Goal: Information Seeking & Learning: Learn about a topic

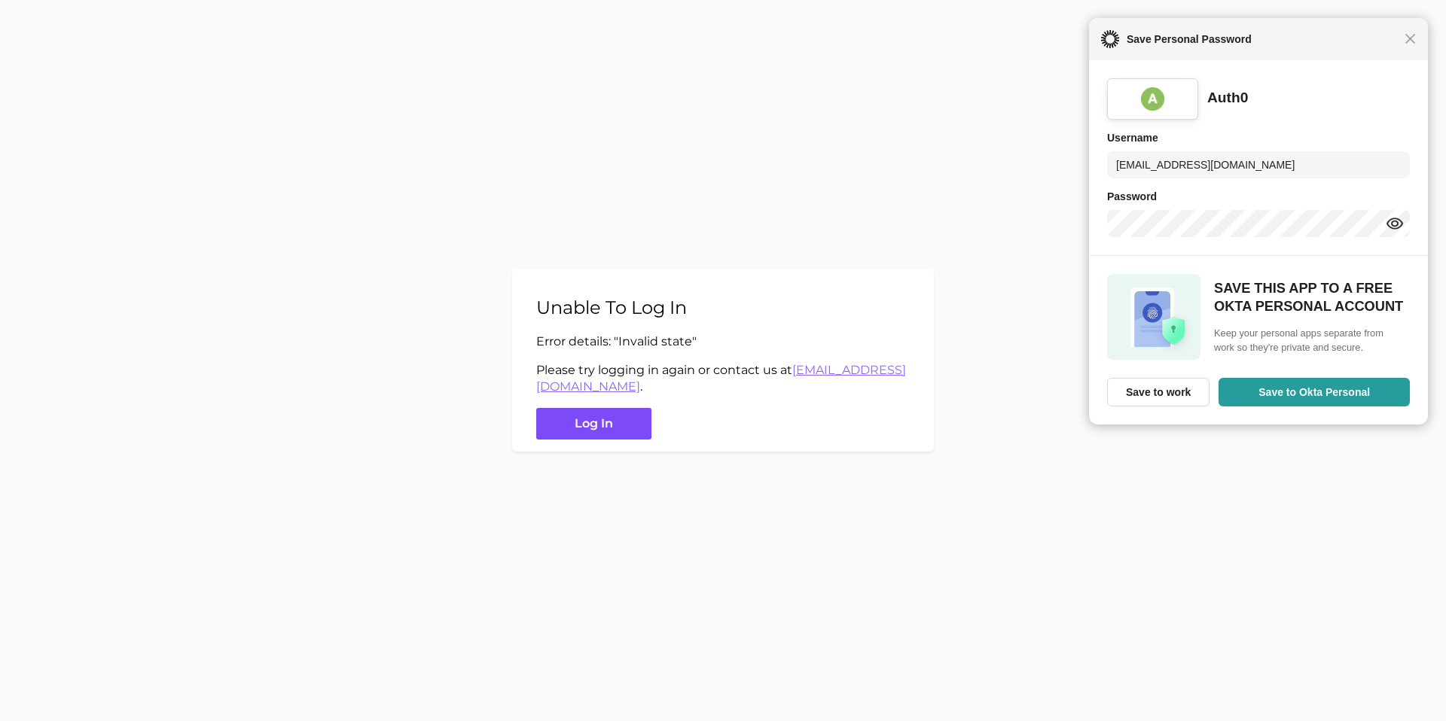
click at [646, 436] on button "Log in" at bounding box center [593, 424] width 115 height 32
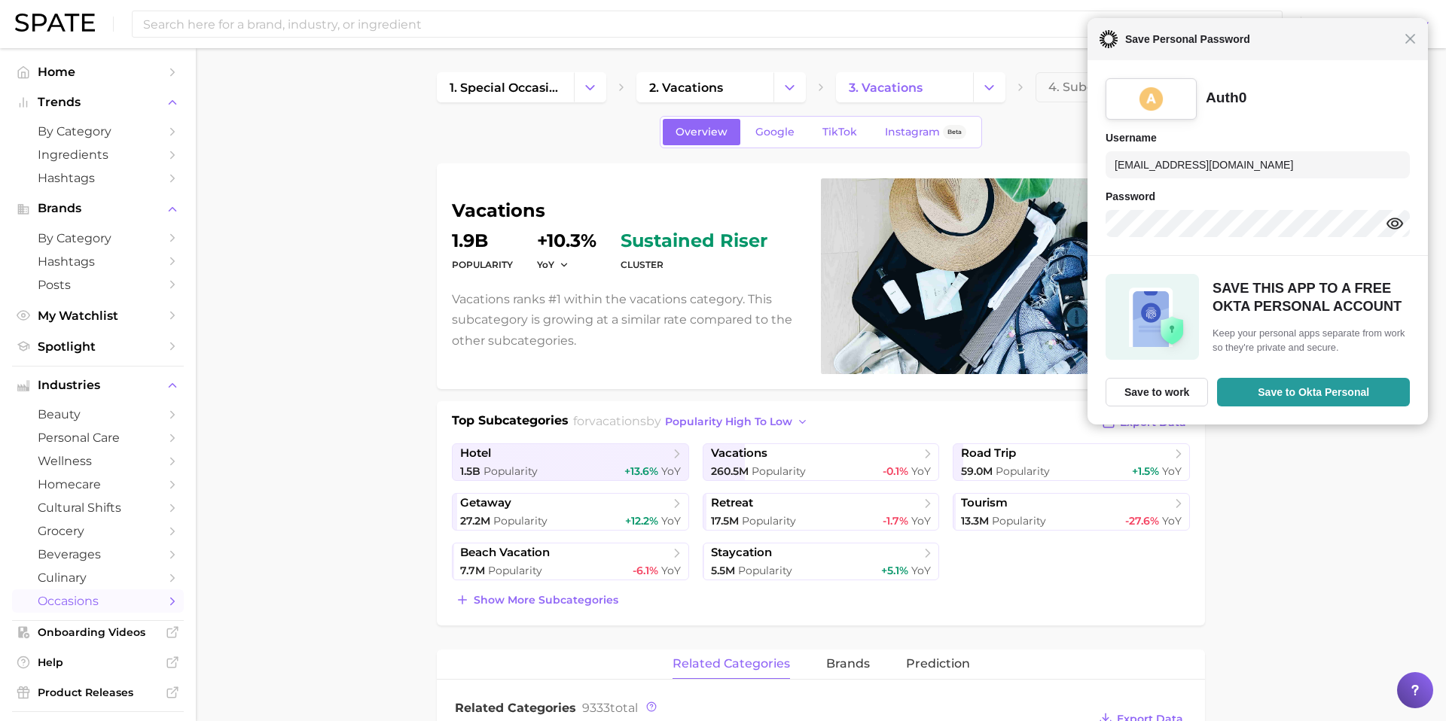
click at [1094, 30] on div "Close Save Personal Password" at bounding box center [1257, 39] width 340 height 42
click at [1094, 50] on div "Close Save Personal Password" at bounding box center [1257, 39] width 342 height 42
click at [1094, 42] on span "Close" at bounding box center [1409, 38] width 11 height 11
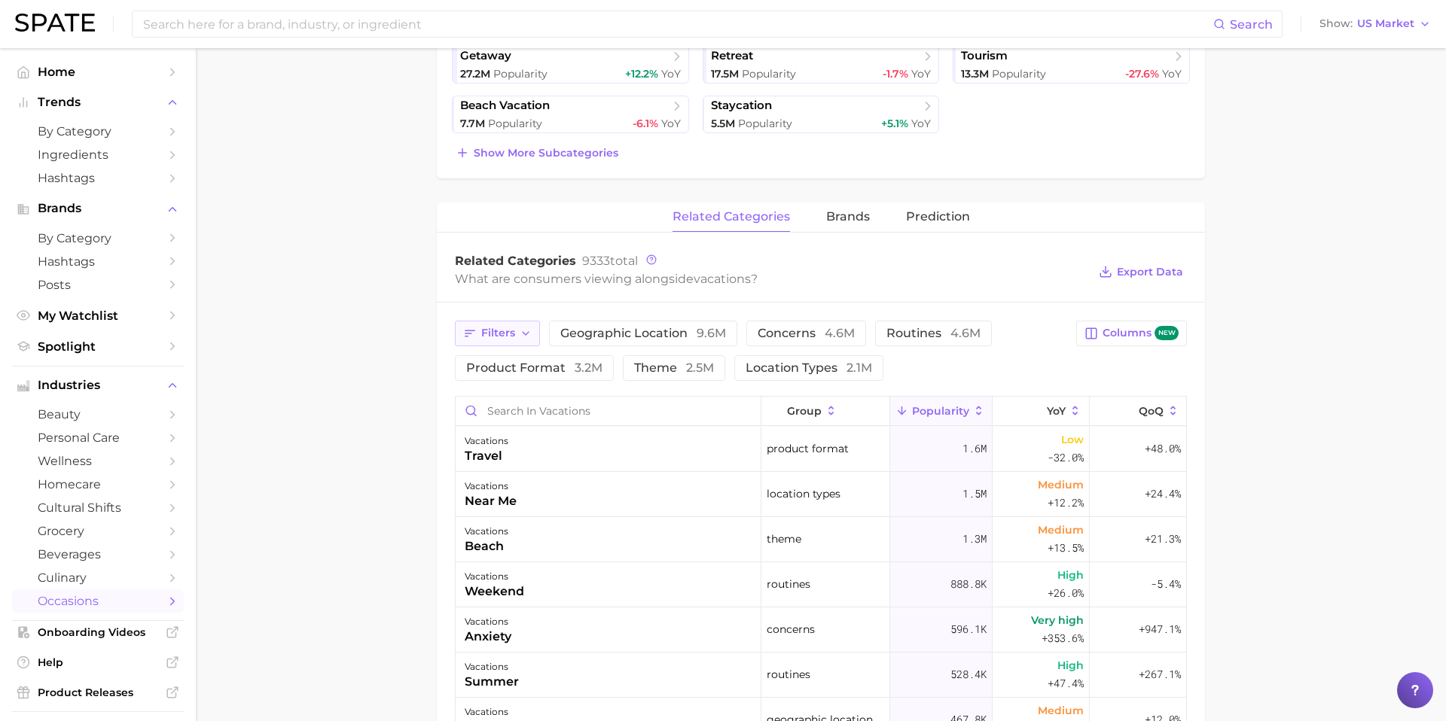
click at [514, 340] on button "Filters" at bounding box center [497, 334] width 85 height 26
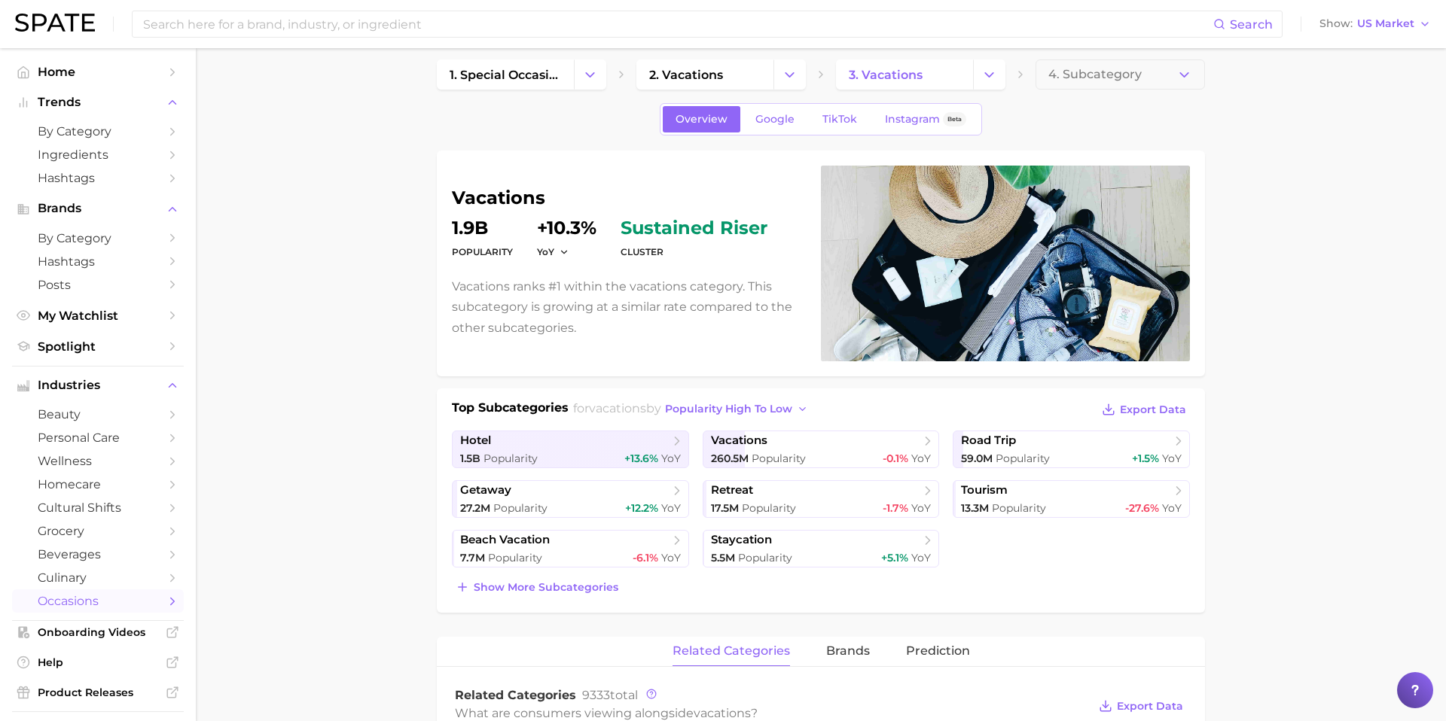
scroll to position [8, 0]
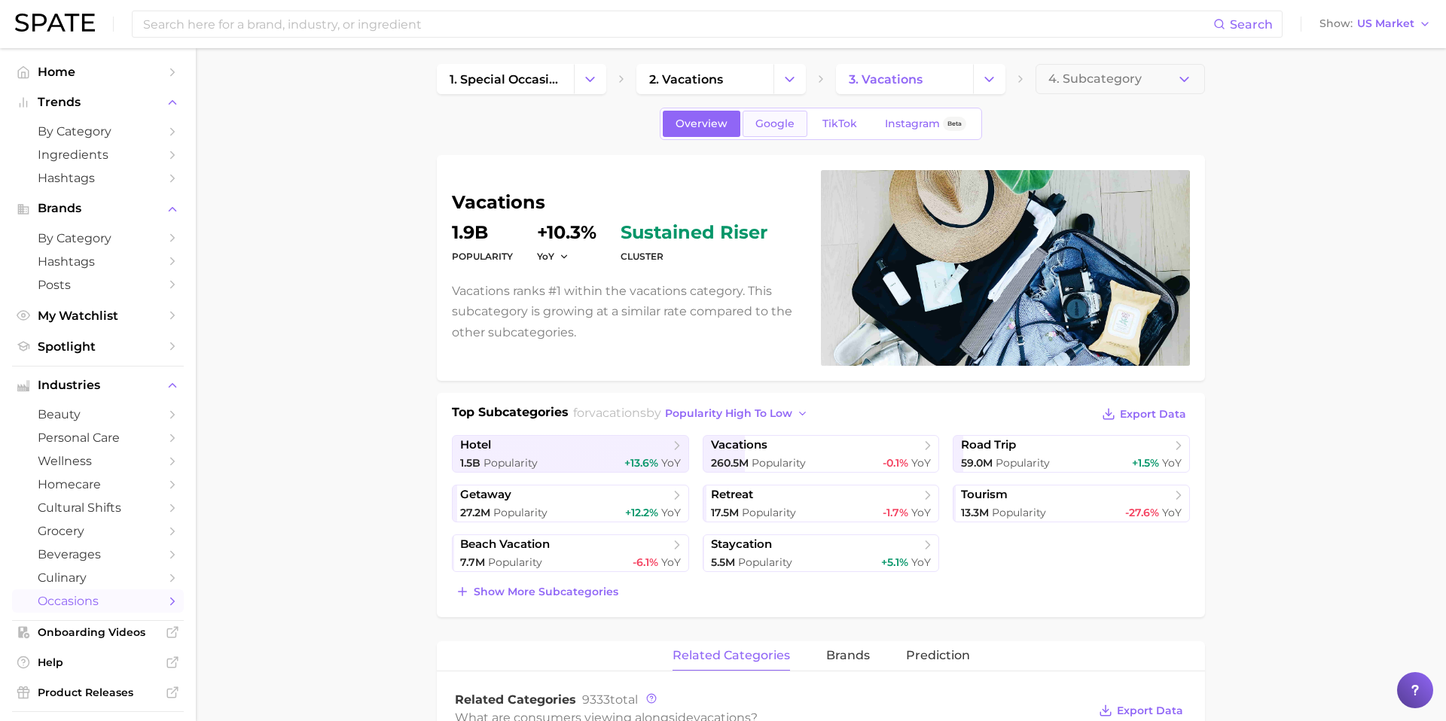
click at [785, 127] on span "Google" at bounding box center [774, 123] width 39 height 13
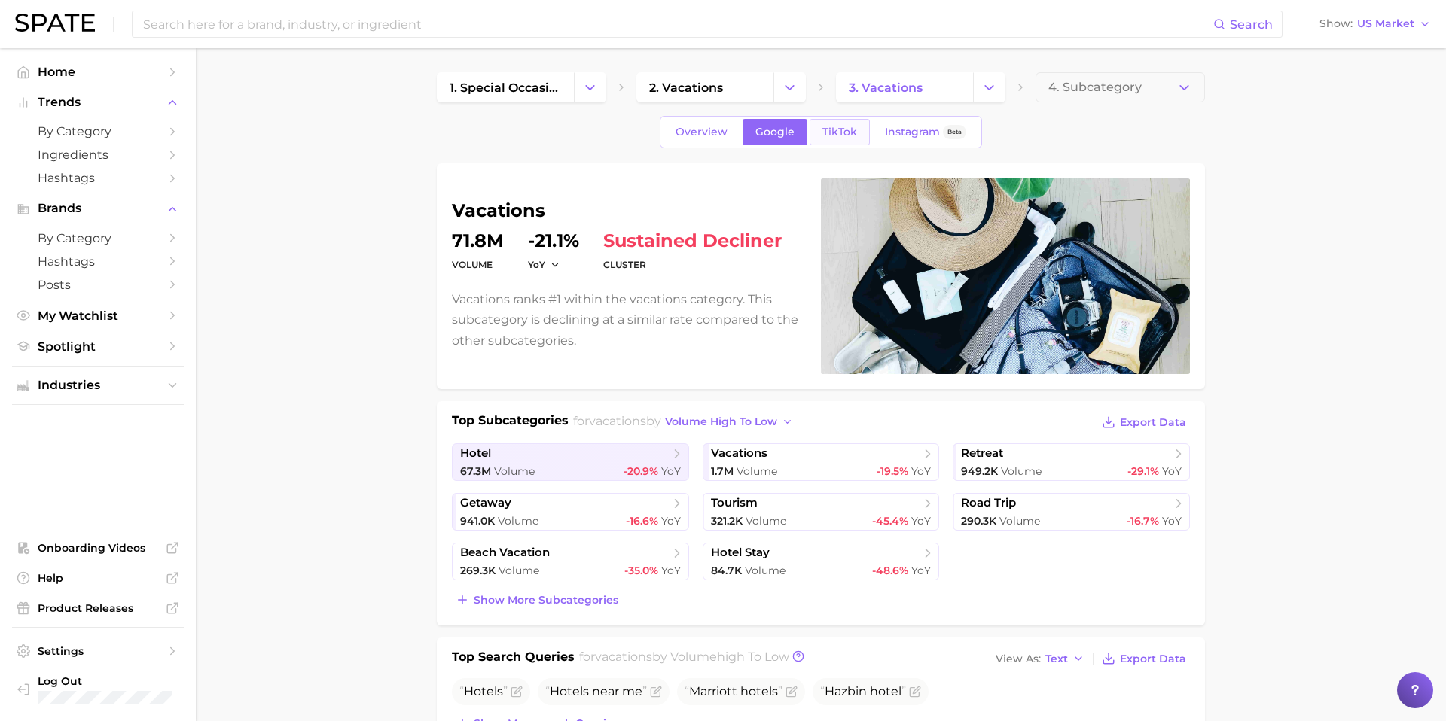
click at [838, 133] on span "TikTok" at bounding box center [839, 132] width 35 height 13
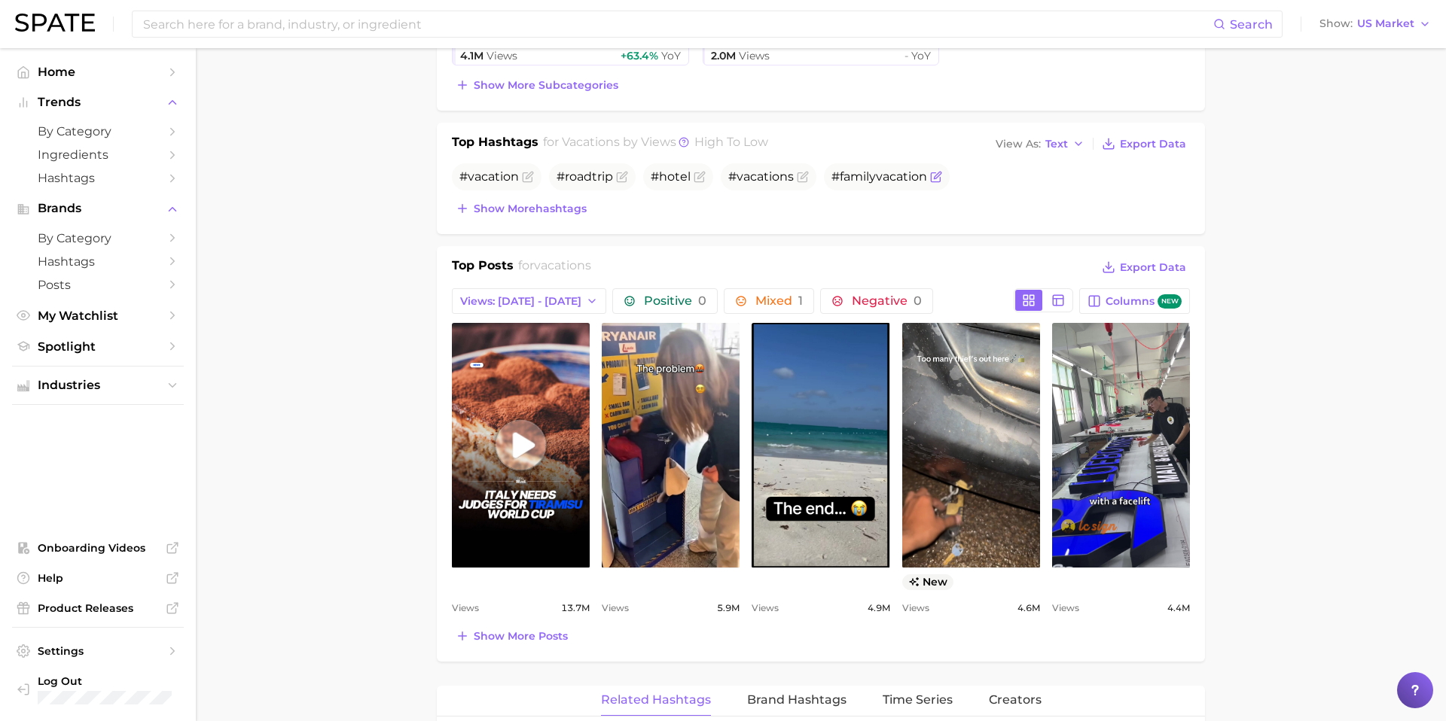
scroll to position [557, 0]
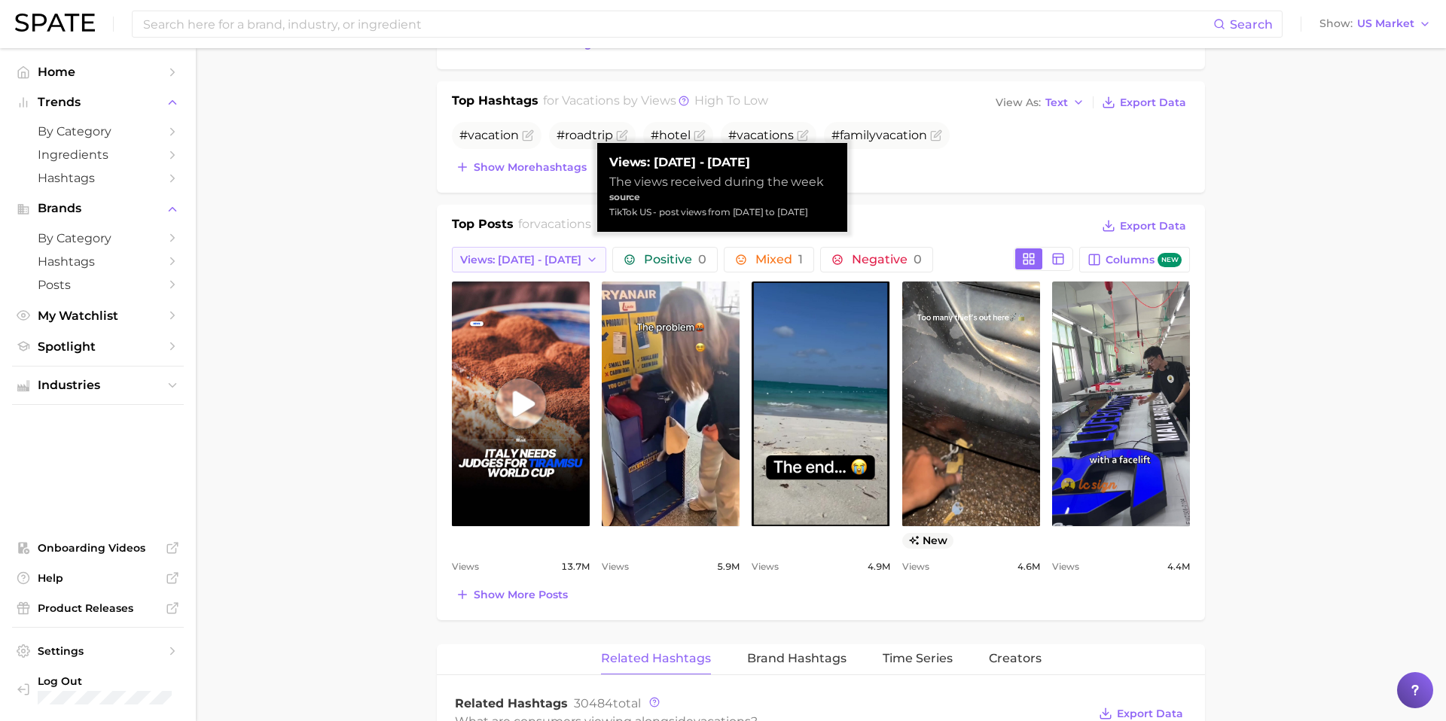
click at [586, 261] on icon "button" at bounding box center [592, 260] width 12 height 12
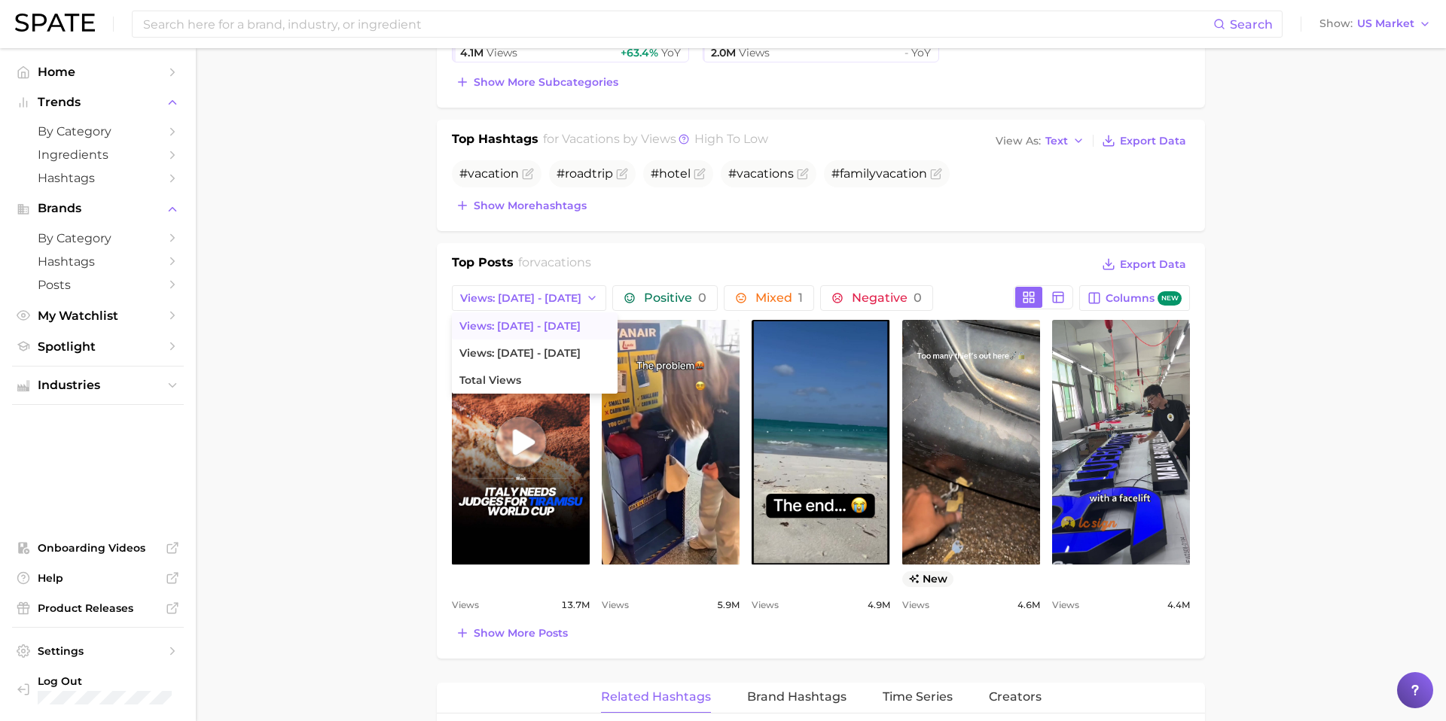
scroll to position [519, 0]
click at [847, 239] on div "vacations Views 505.6m YoY +45.3% cluster sustained riser Vacations ranks #1 wi…" at bounding box center [821, 152] width 768 height 1014
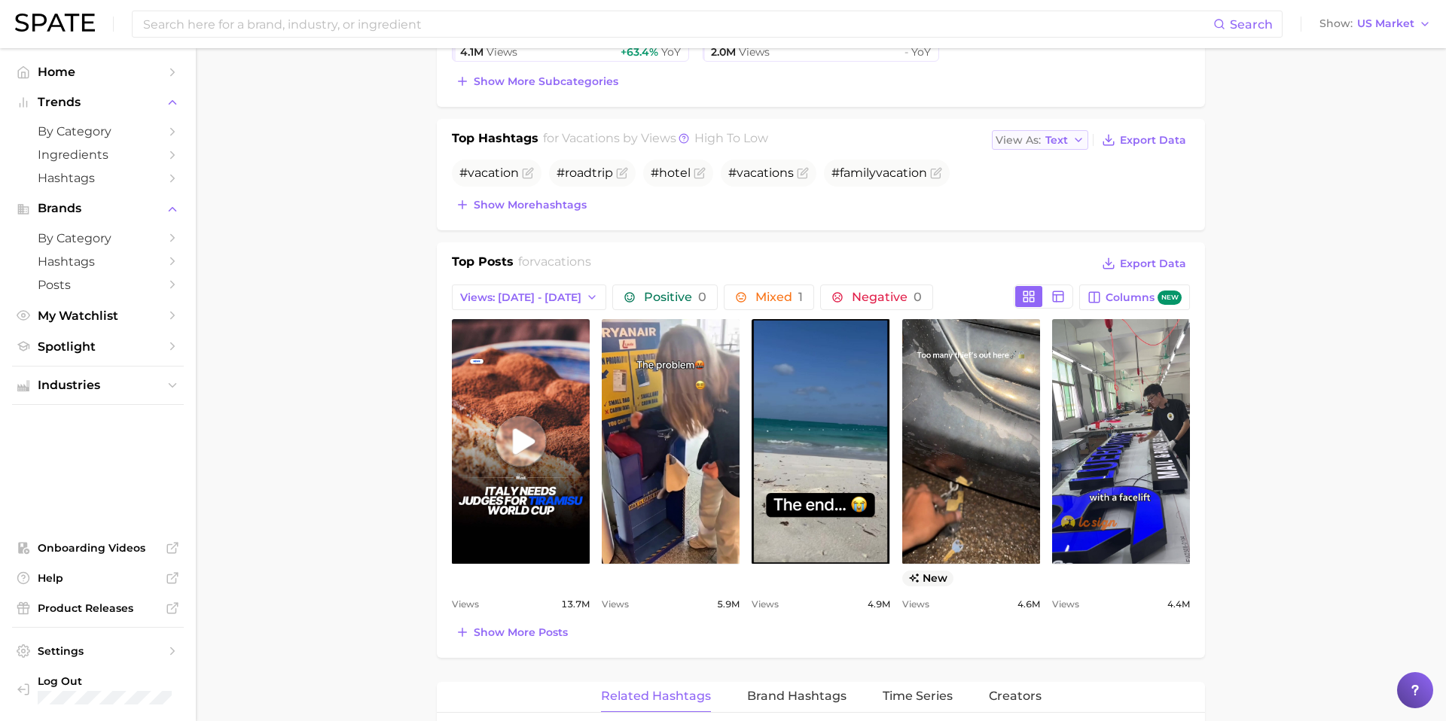
click at [1048, 136] on span "Text" at bounding box center [1056, 140] width 23 height 8
click at [1025, 186] on span "Table" at bounding box center [1031, 192] width 29 height 13
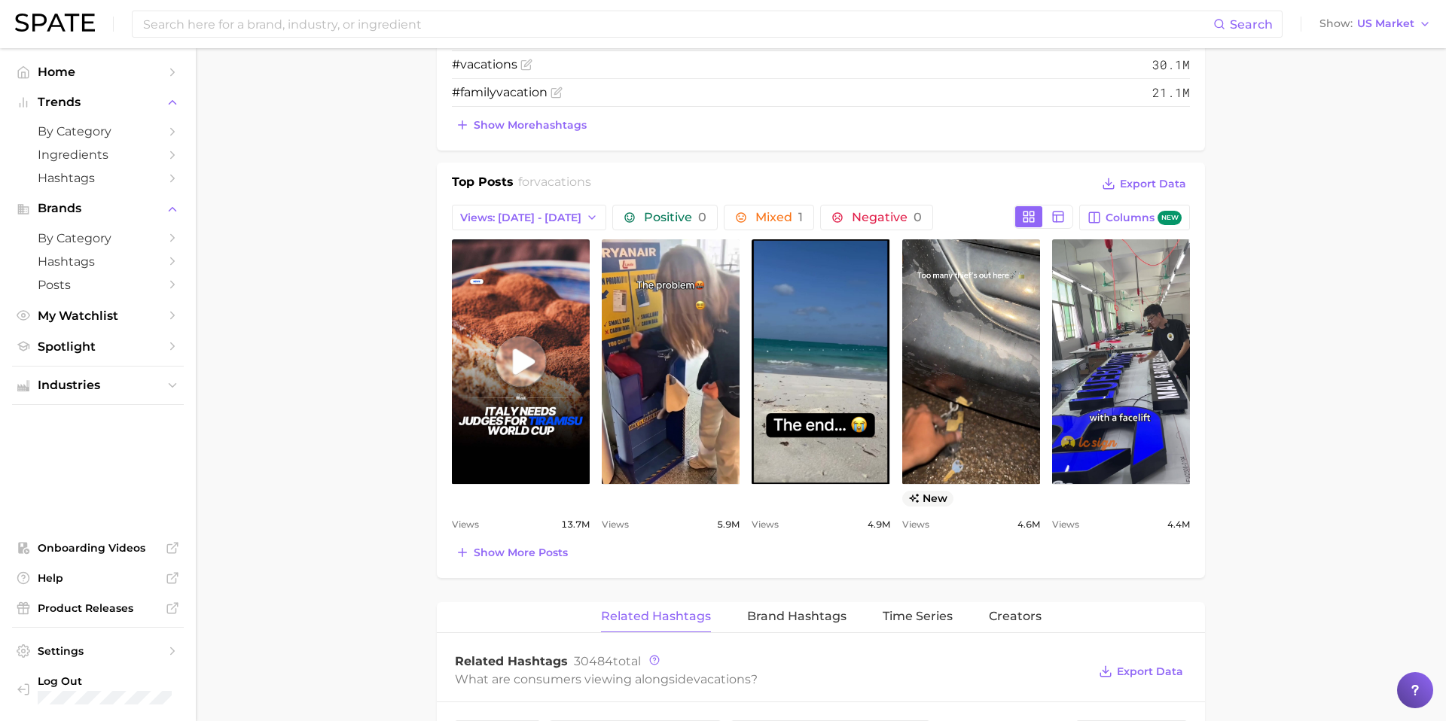
scroll to position [734, 0]
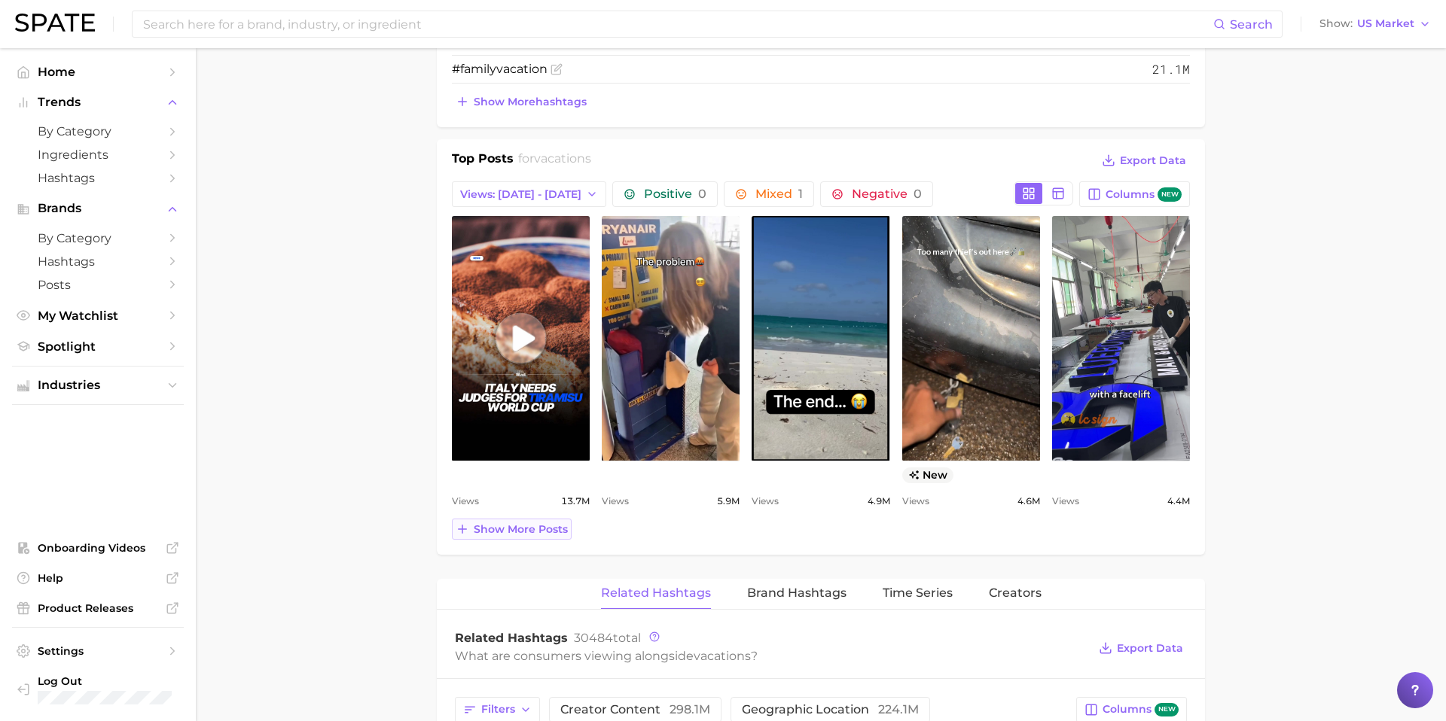
click at [515, 528] on span "Show more posts" at bounding box center [521, 529] width 94 height 13
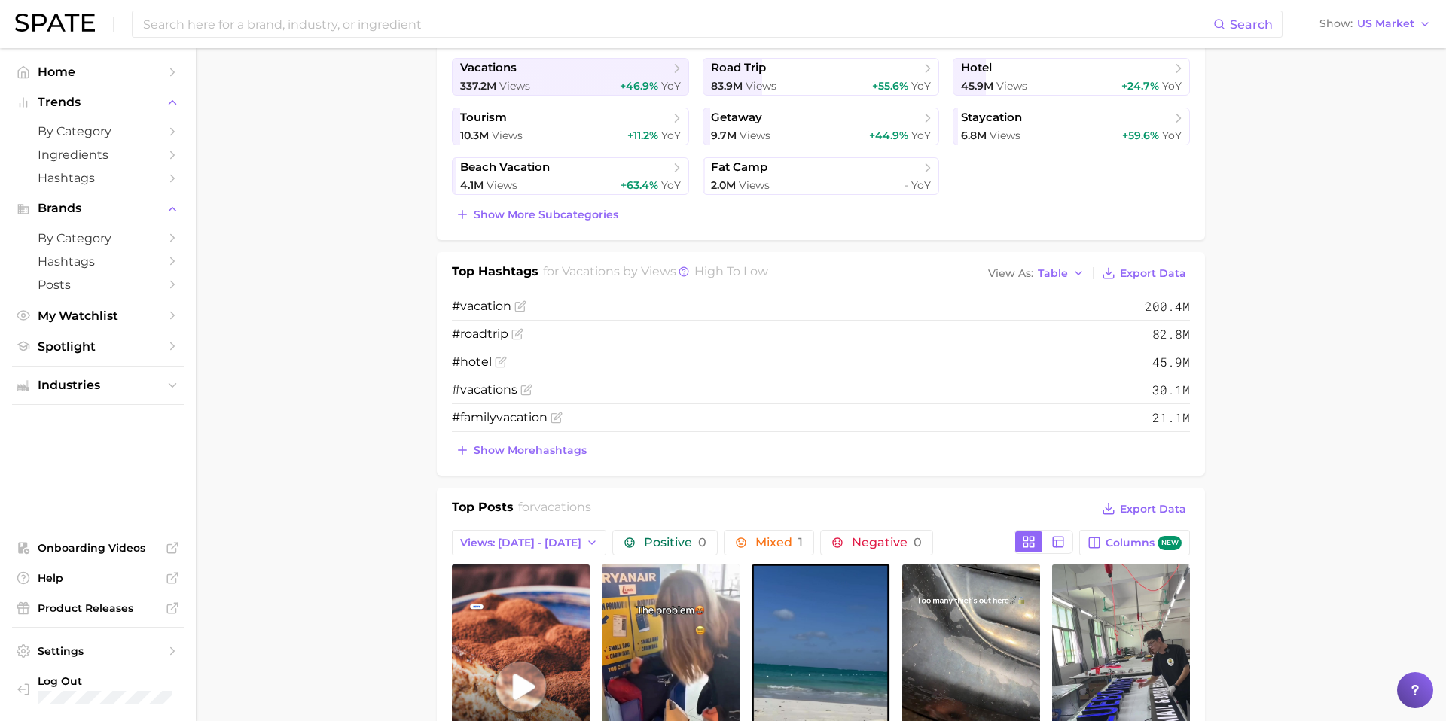
scroll to position [497, 0]
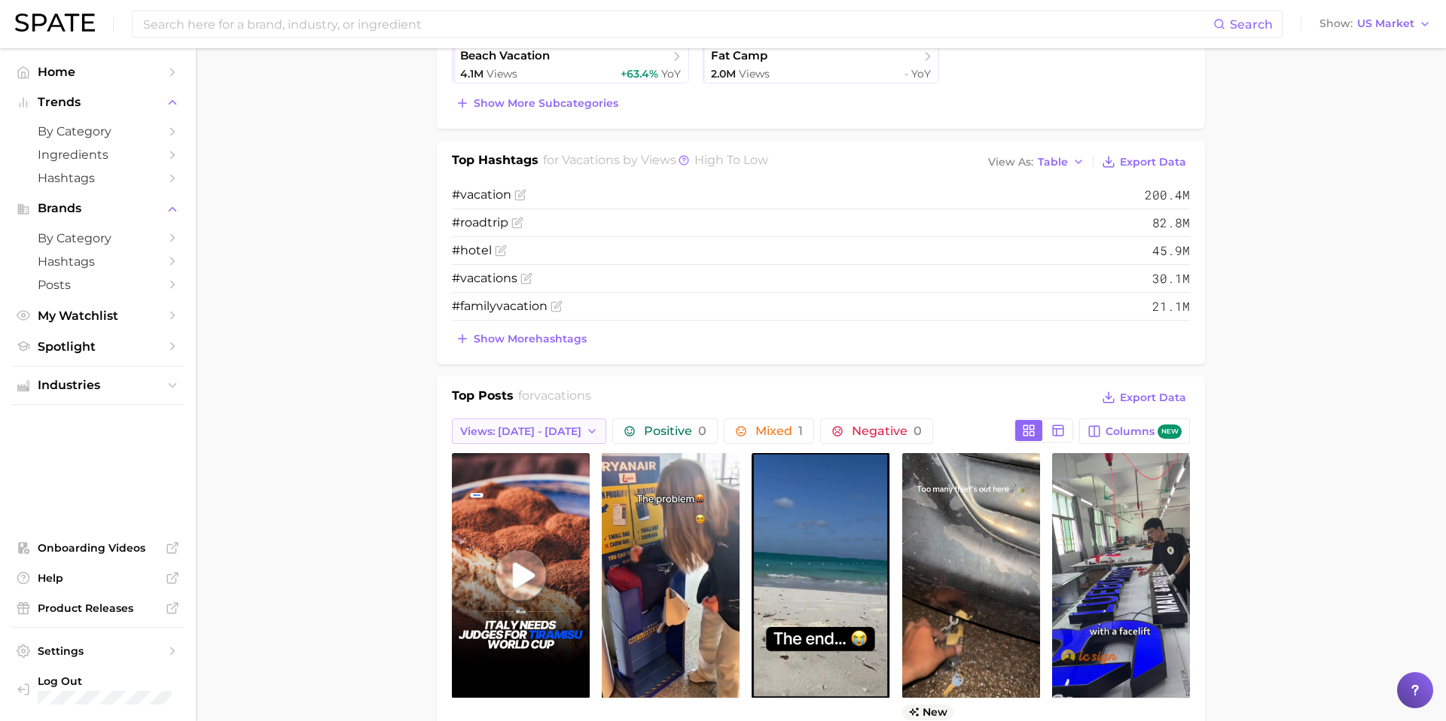
click at [520, 425] on span "Views: [DATE] - [DATE]" at bounding box center [520, 431] width 121 height 13
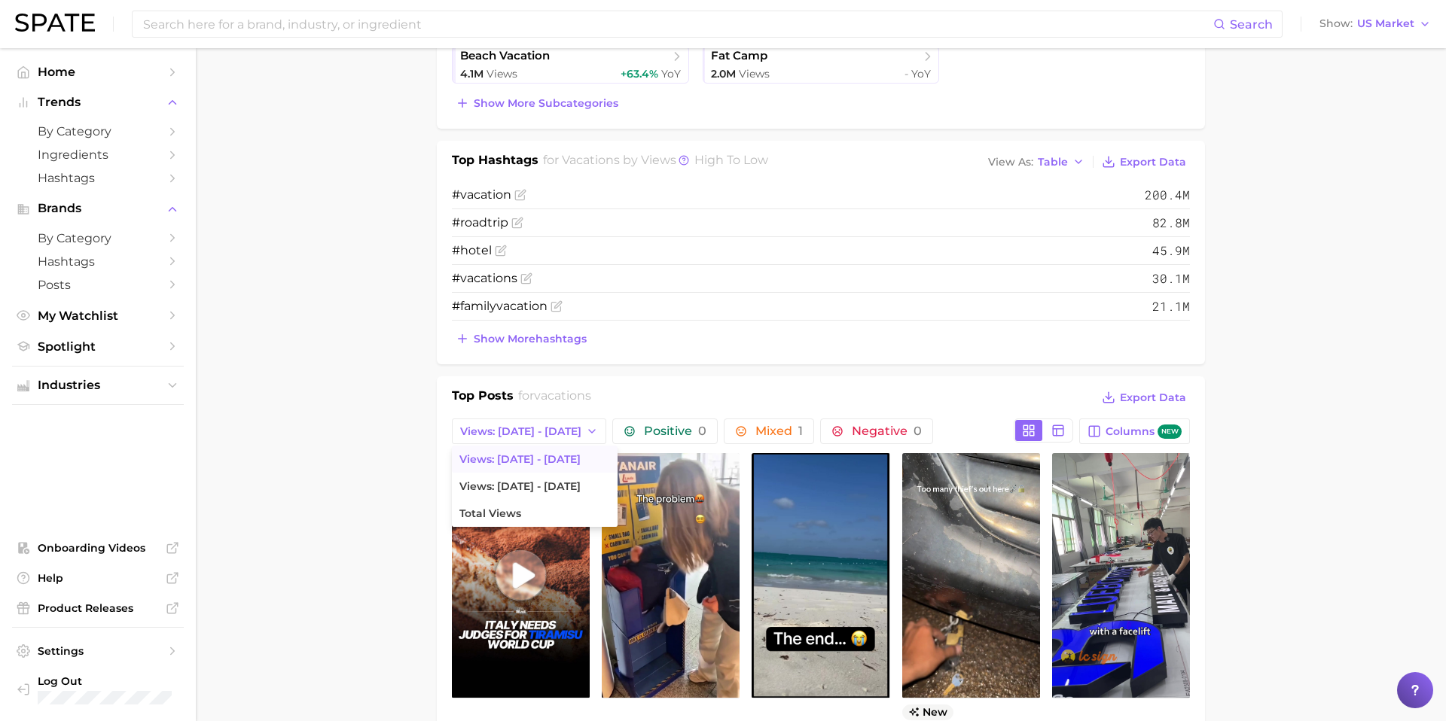
click at [541, 456] on span "Views: [DATE] - [DATE]" at bounding box center [519, 459] width 121 height 13
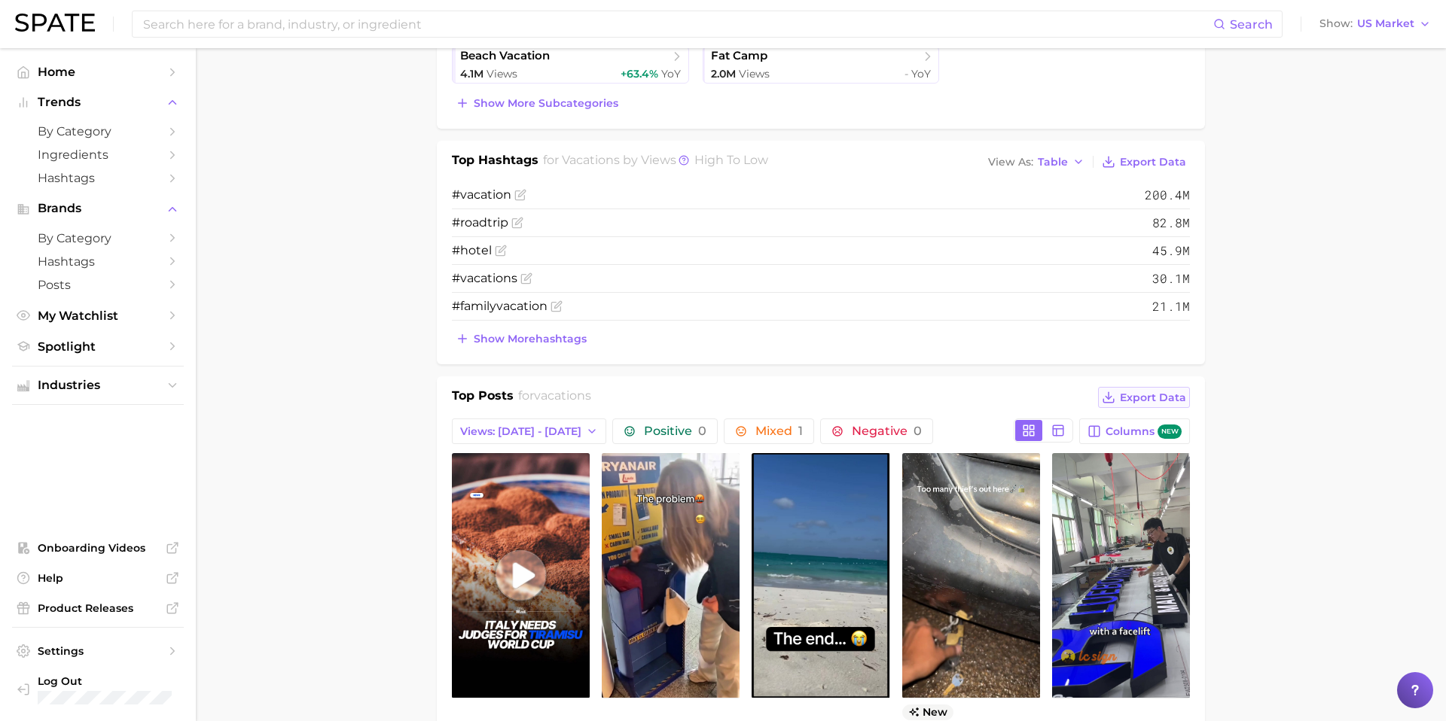
click at [1094, 405] on button "Export Data" at bounding box center [1144, 397] width 92 height 21
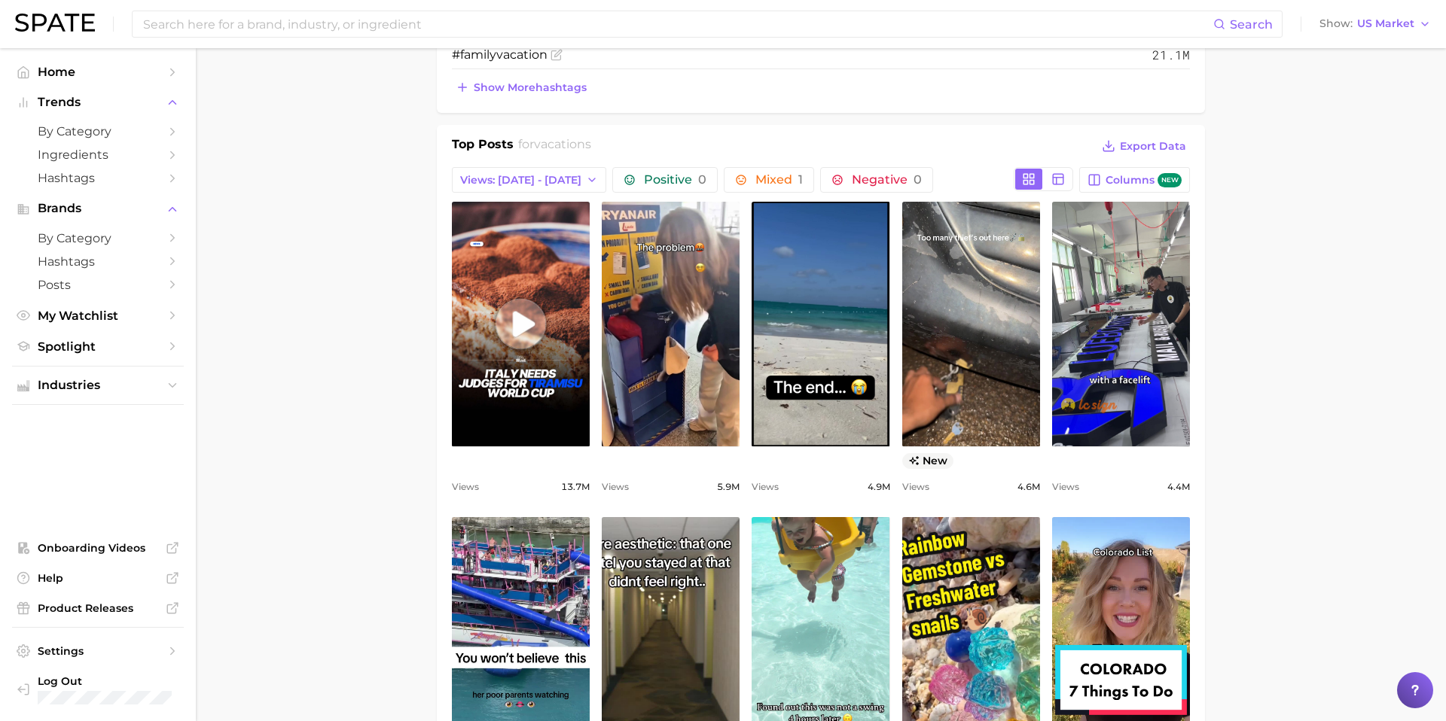
scroll to position [750, 0]
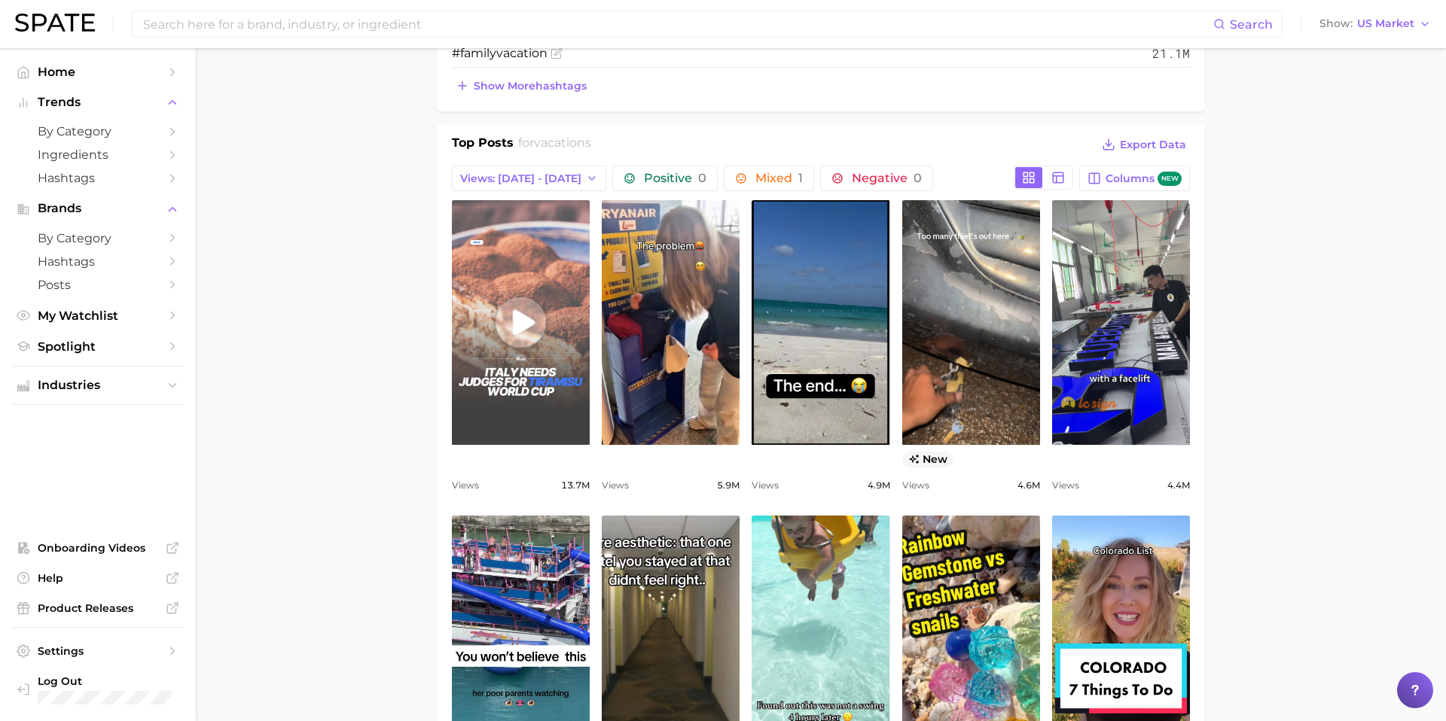
click at [544, 255] on link "view post on TikTok" at bounding box center [521, 322] width 138 height 245
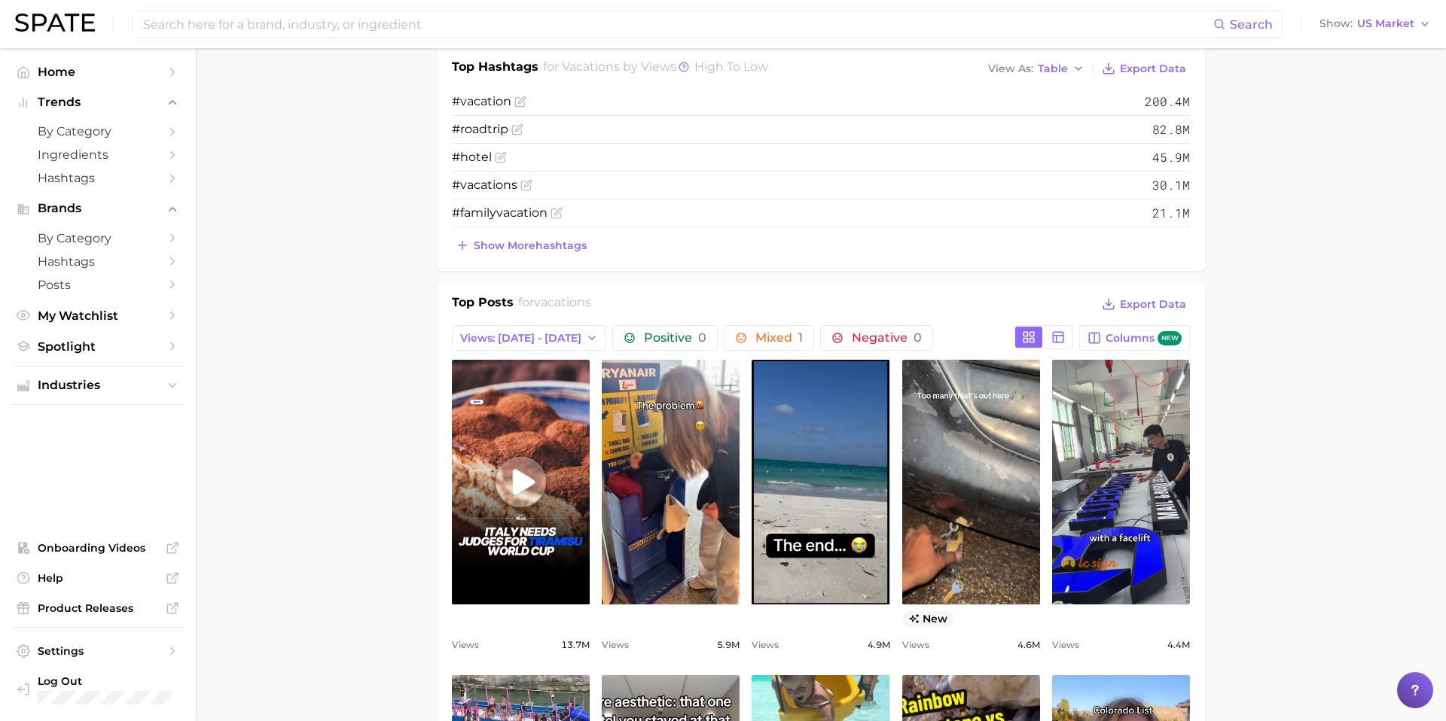
scroll to position [518, 0]
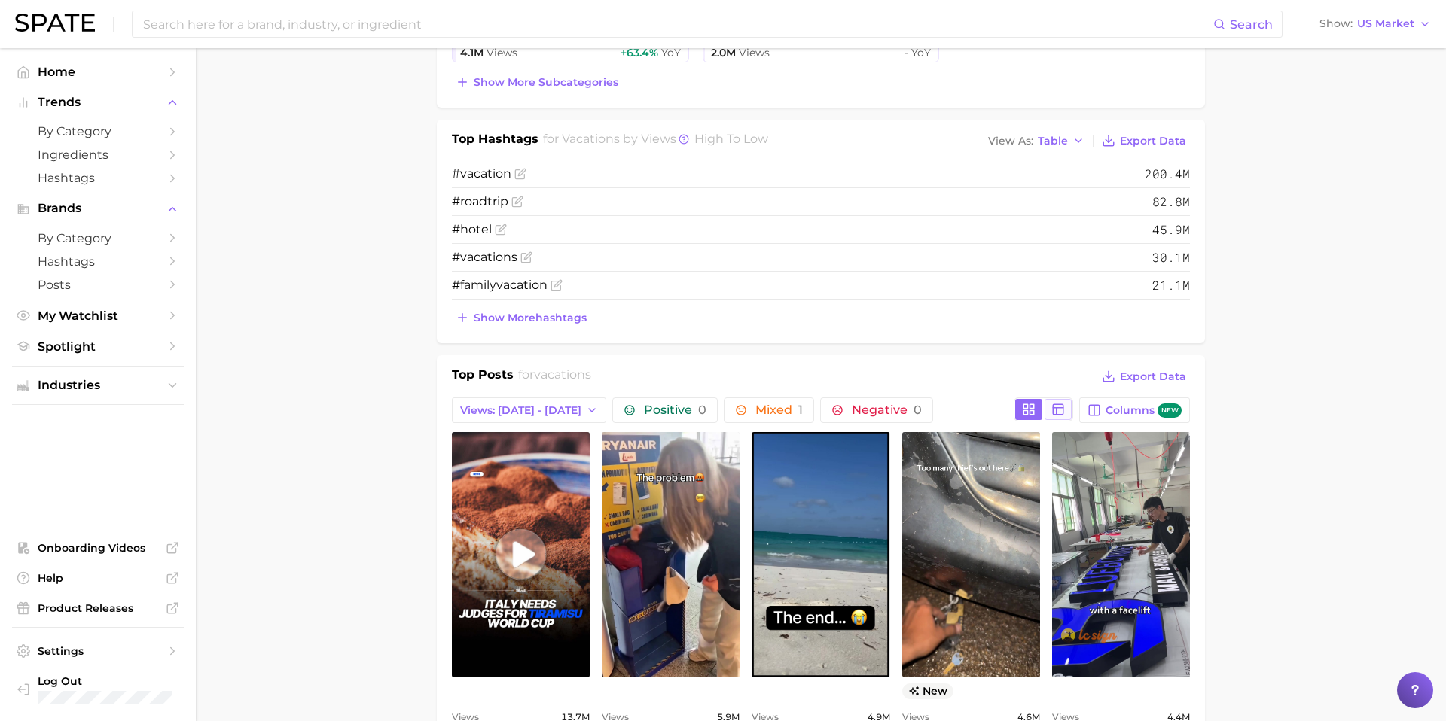
click at [1061, 416] on icon at bounding box center [1058, 410] width 14 height 14
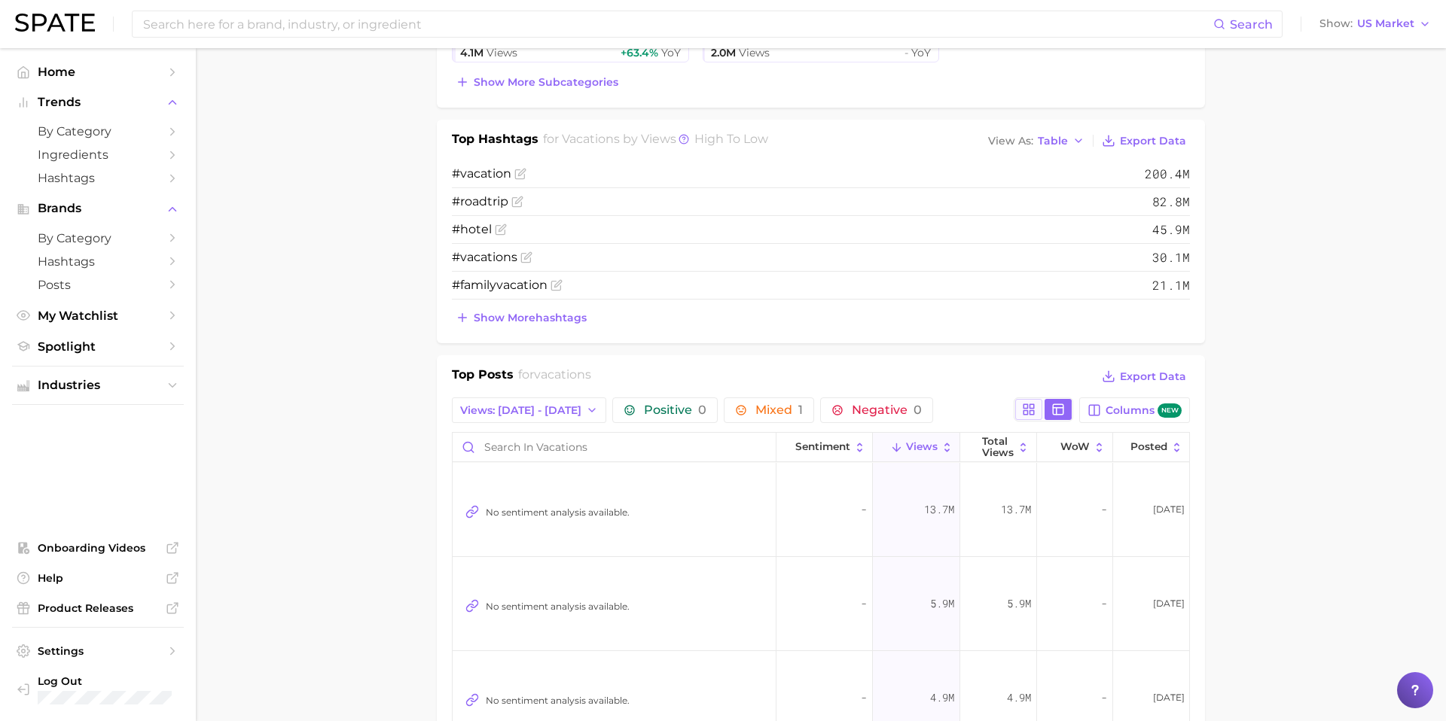
click at [1032, 416] on button at bounding box center [1028, 409] width 27 height 21
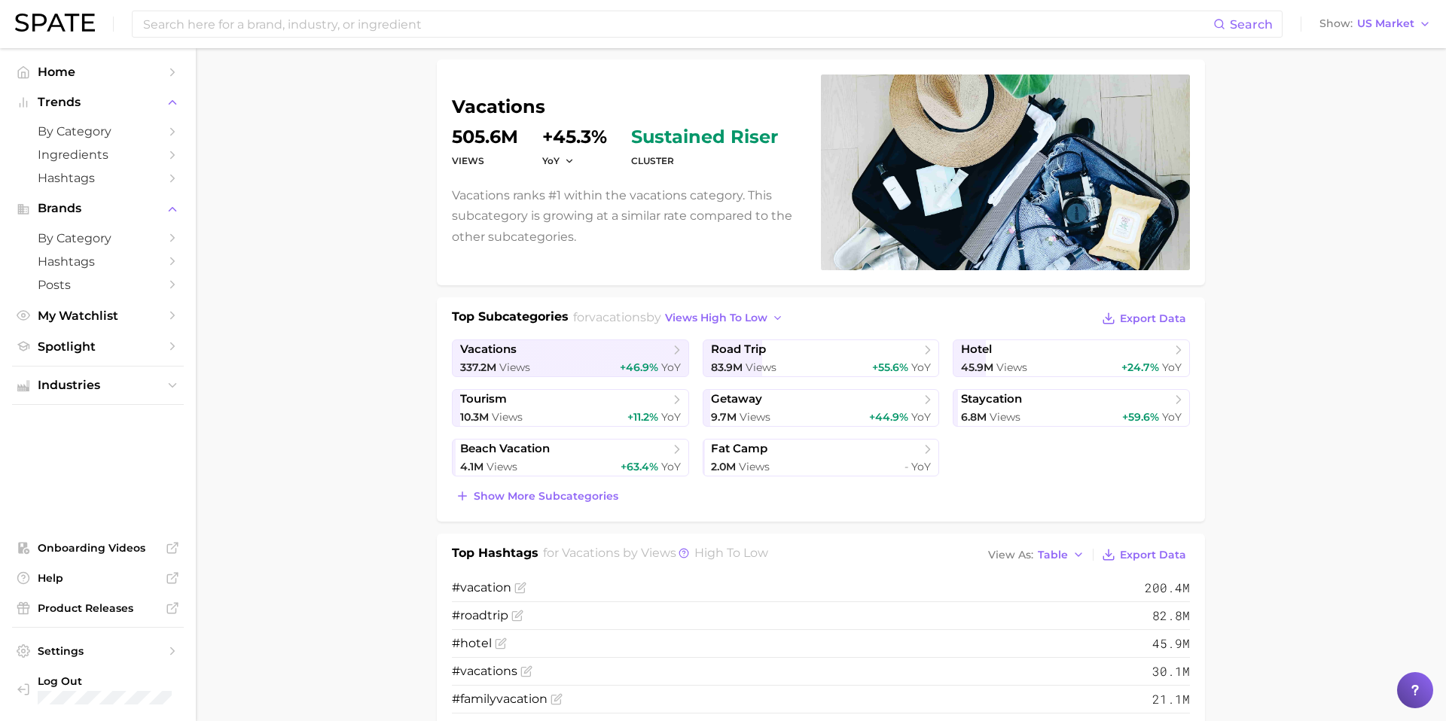
scroll to position [0, 0]
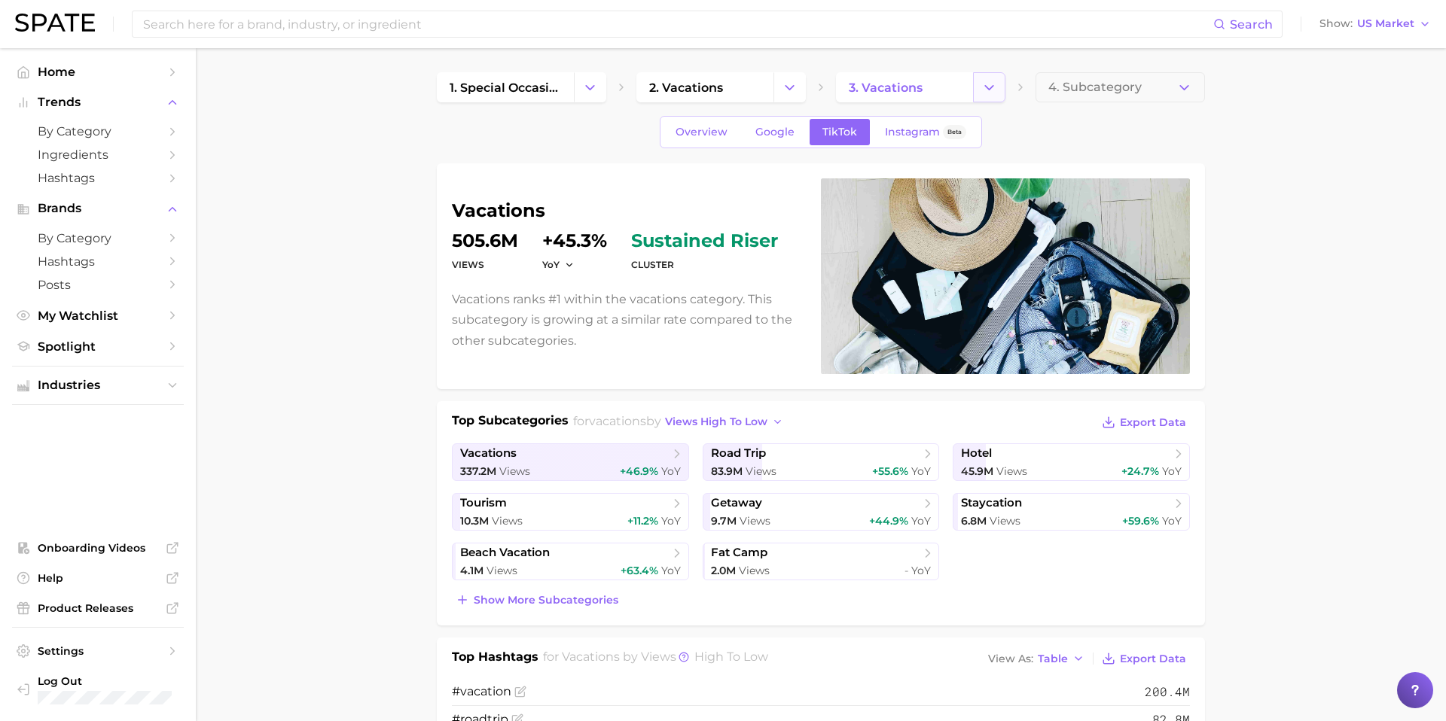
click at [995, 90] on icon "Change Category" at bounding box center [989, 88] width 16 height 16
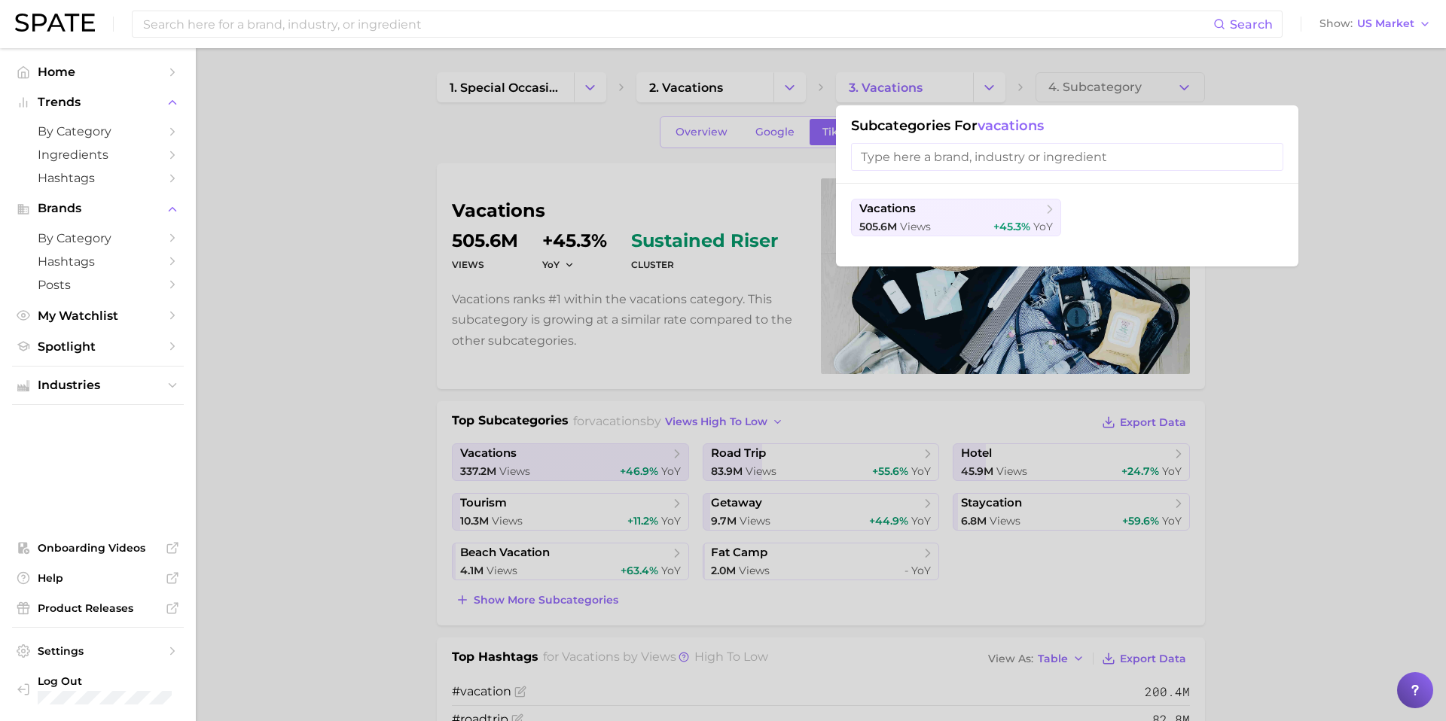
click at [1094, 245] on div at bounding box center [723, 360] width 1446 height 721
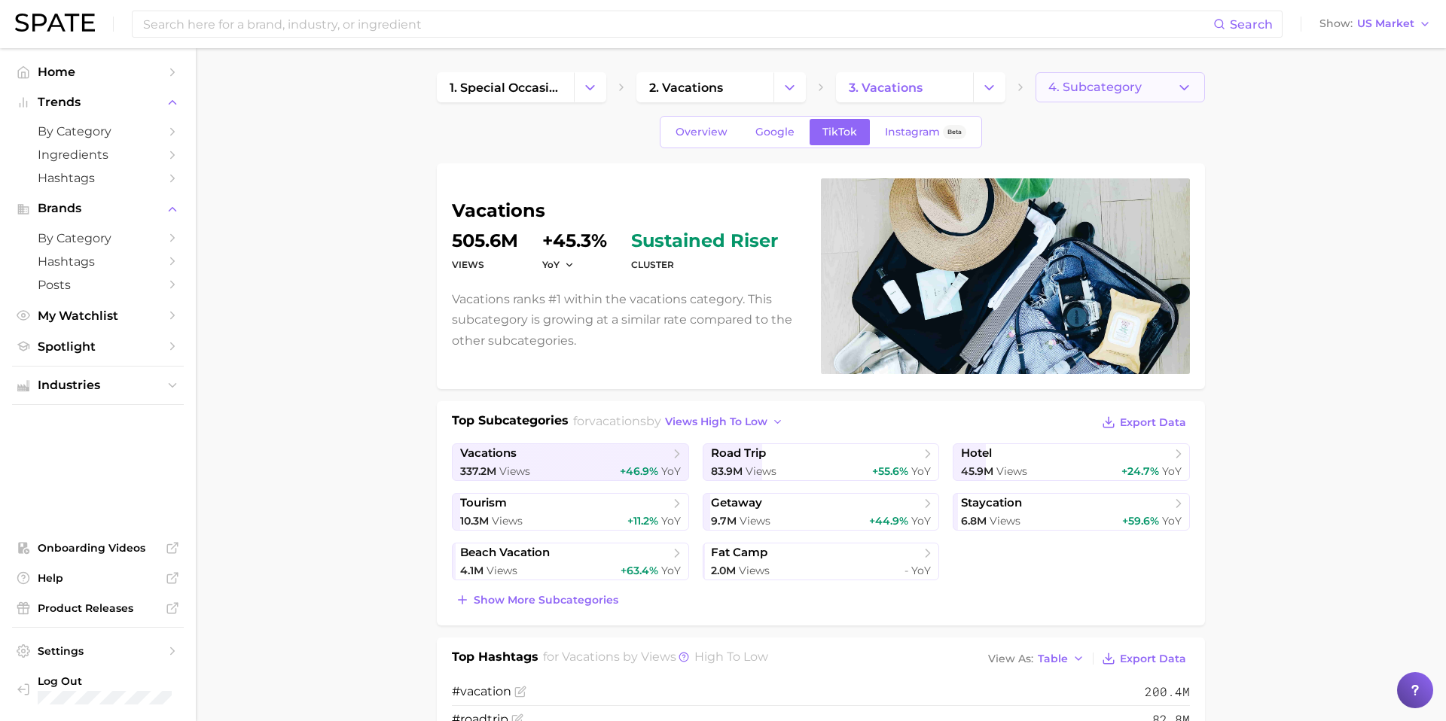
click at [1094, 90] on button "4. Subcategory" at bounding box center [1119, 87] width 169 height 30
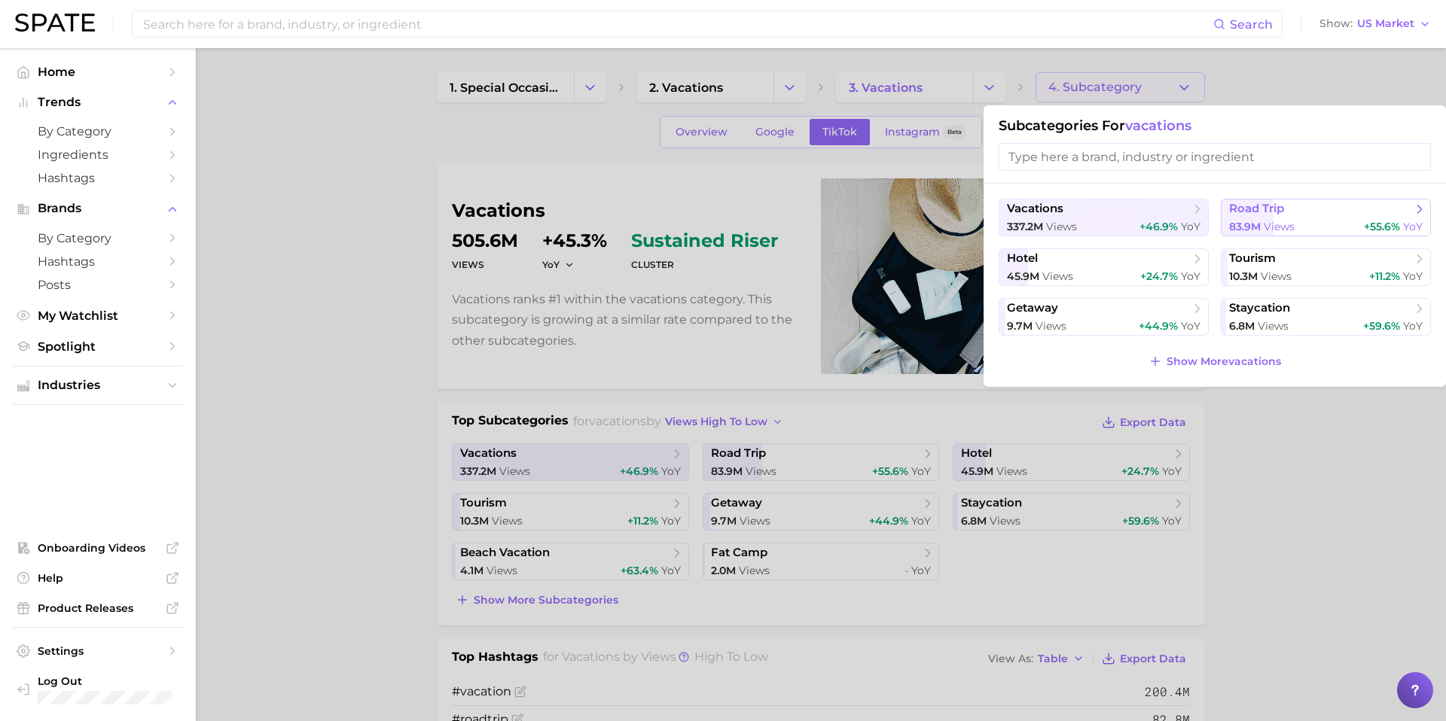
click at [1094, 215] on span "road trip" at bounding box center [1256, 209] width 55 height 14
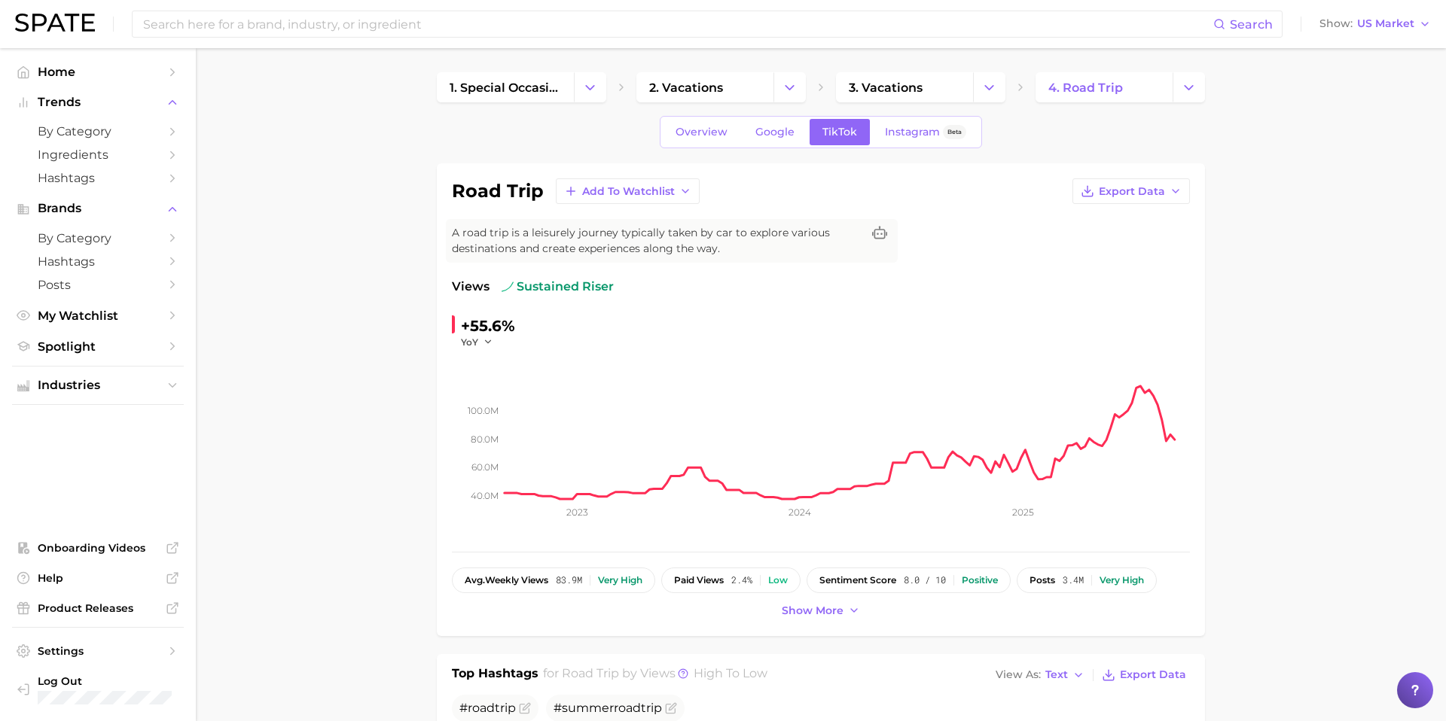
click at [38, 26] on img at bounding box center [55, 23] width 80 height 18
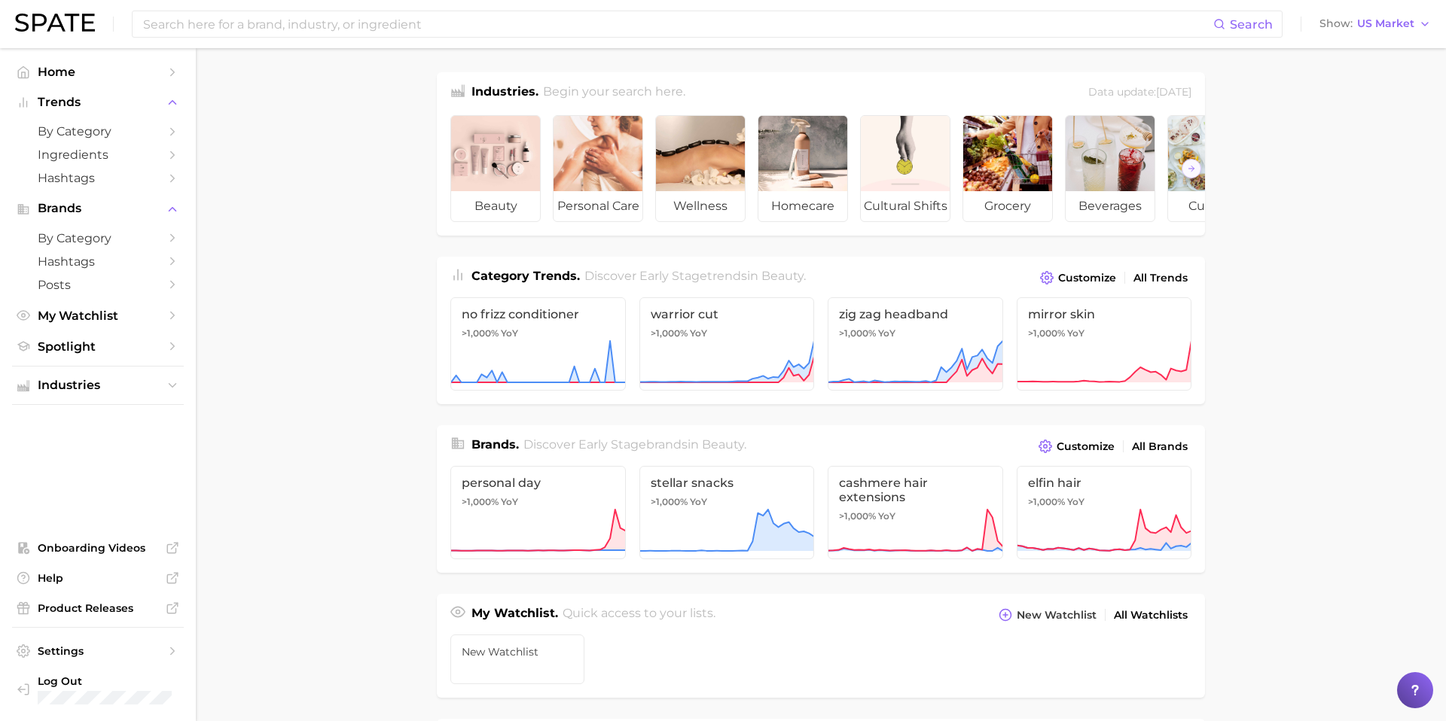
click at [49, 29] on img at bounding box center [55, 23] width 80 height 18
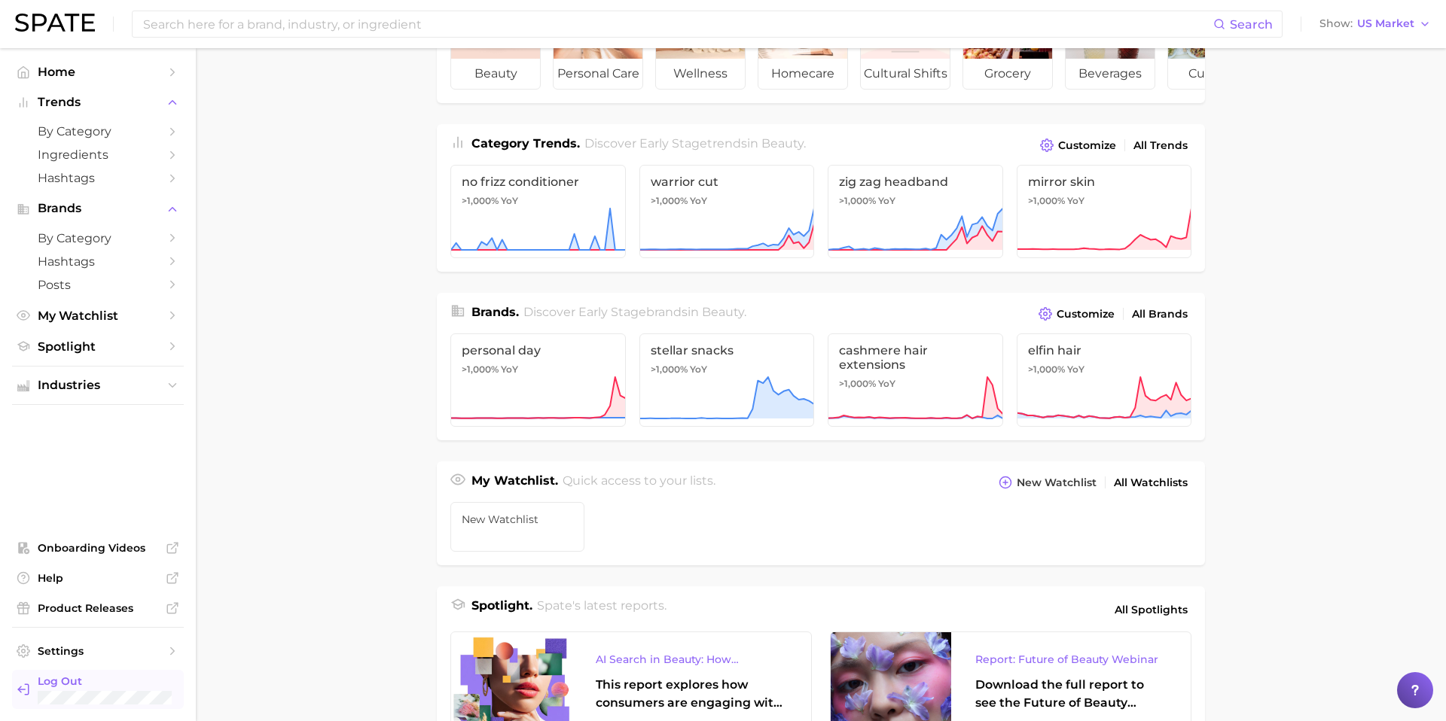
scroll to position [364, 0]
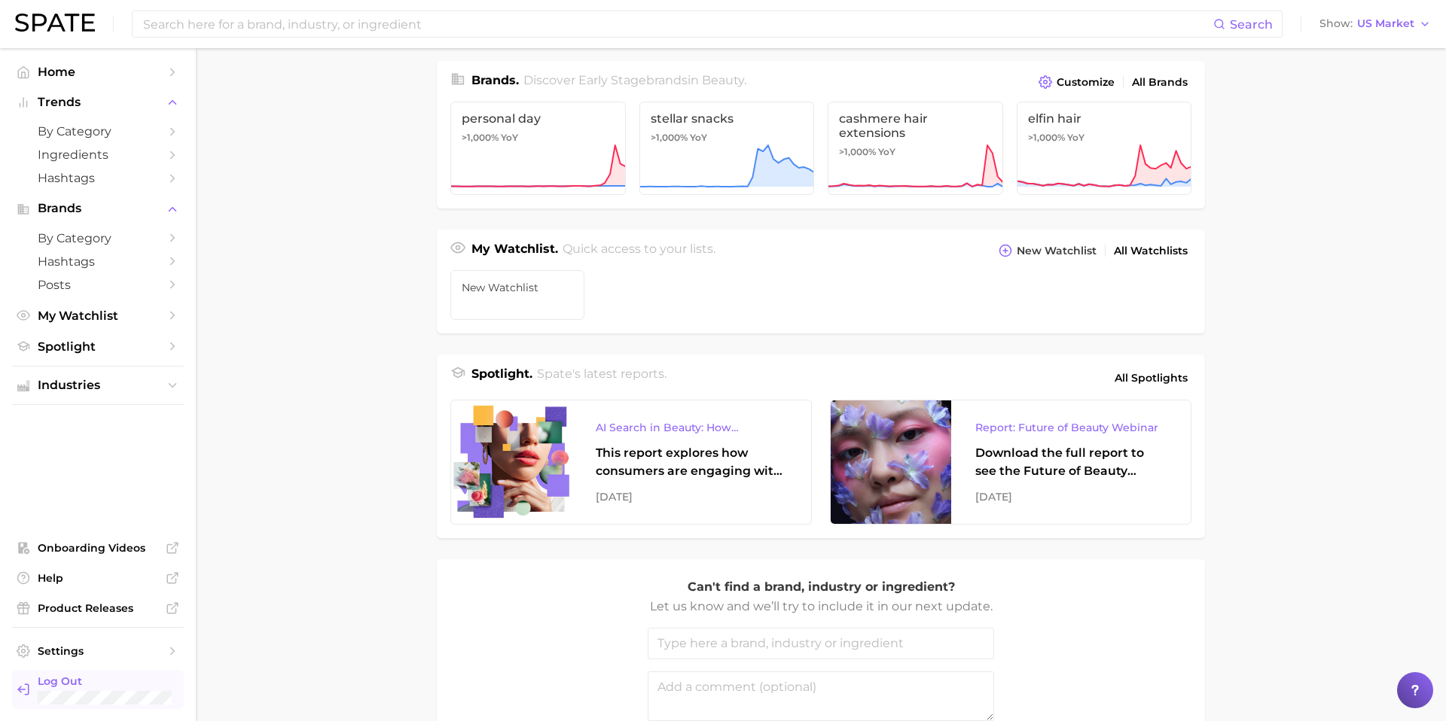
click at [103, 532] on span "Log Out" at bounding box center [124, 682] width 172 height 14
